Goal: Information Seeking & Learning: Learn about a topic

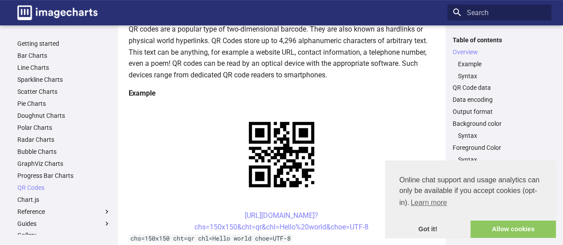
scroll to position [125, 0]
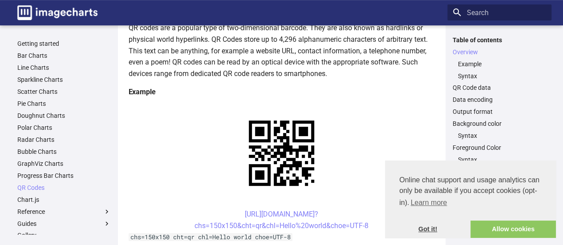
click at [431, 229] on link "Got it!" at bounding box center [427, 230] width 85 height 18
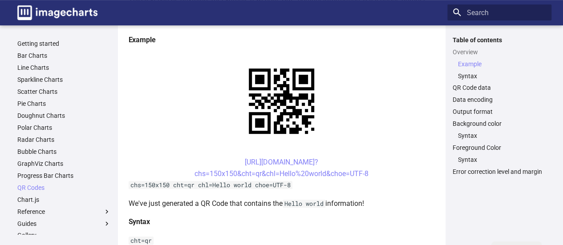
scroll to position [178, 0]
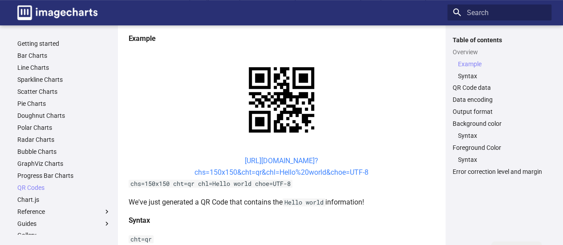
click at [253, 157] on link "https://image-charts.com/chart? chs=150x150&cht=qr&chl=Hello%20world&choe=UTF-8" at bounding box center [281, 167] width 174 height 20
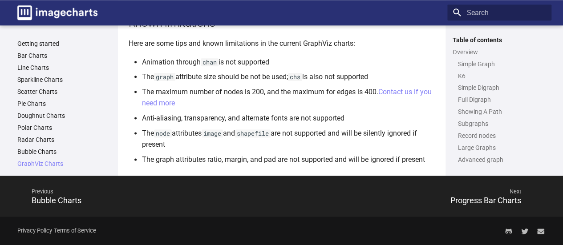
scroll to position [3904, 0]
click at [32, 150] on link "Bubble Charts" at bounding box center [63, 152] width 93 height 8
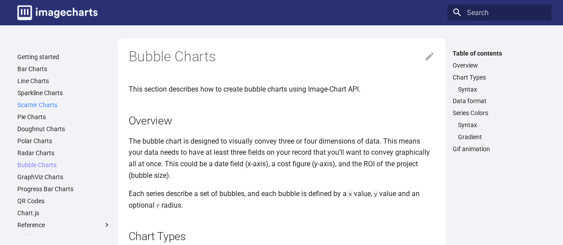
click at [39, 103] on link "Scatter Charts" at bounding box center [63, 105] width 93 height 8
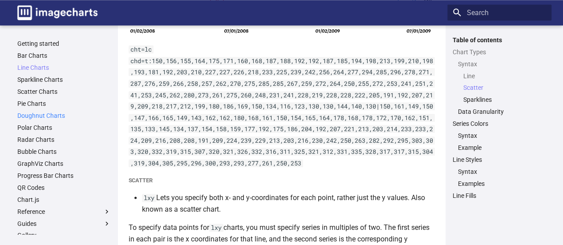
scroll to position [638, 0]
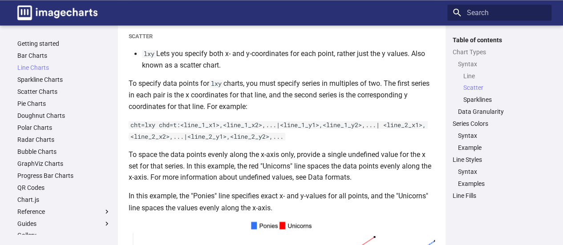
click at [258, 121] on p "cht=lxy chd=t:<line_1_x1>,<line_1_x2>,...|<line_1_y1>,<line_1_y2>,...| <line_2_…" at bounding box center [282, 130] width 306 height 23
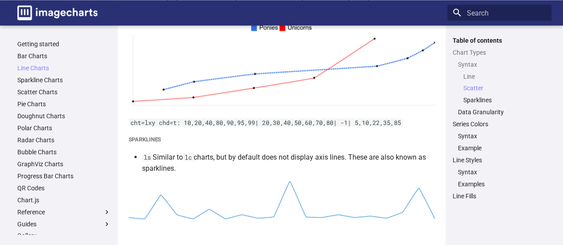
scroll to position [834, 0]
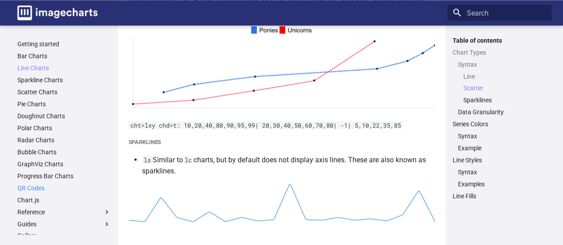
click at [34, 187] on link "QR Codes" at bounding box center [63, 188] width 93 height 8
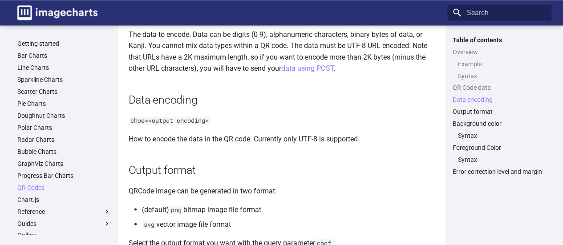
scroll to position [599, 0]
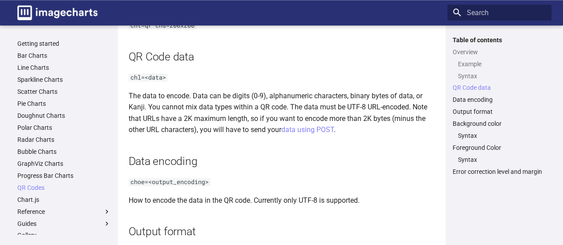
click at [311, 153] on h2 "Data encoding" at bounding box center [282, 161] width 306 height 16
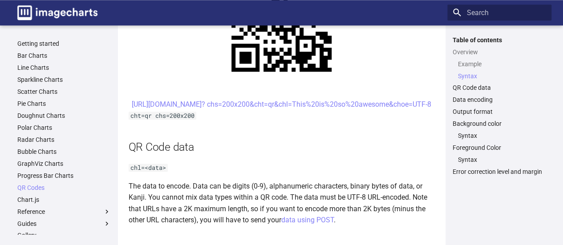
scroll to position [510, 0]
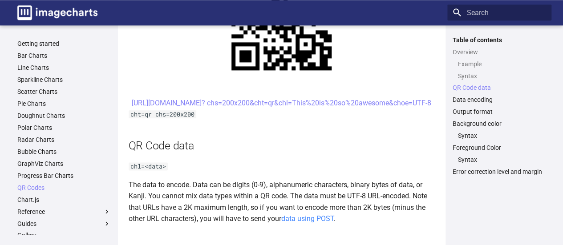
click at [314, 214] on link "data using POST" at bounding box center [307, 218] width 52 height 8
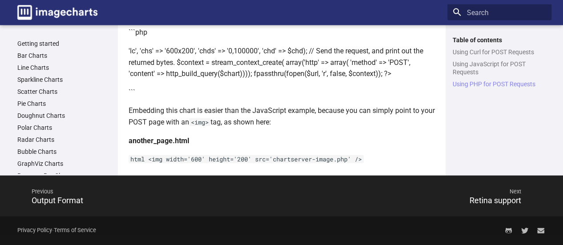
scroll to position [951, 0]
